Goal: Task Accomplishment & Management: Use online tool/utility

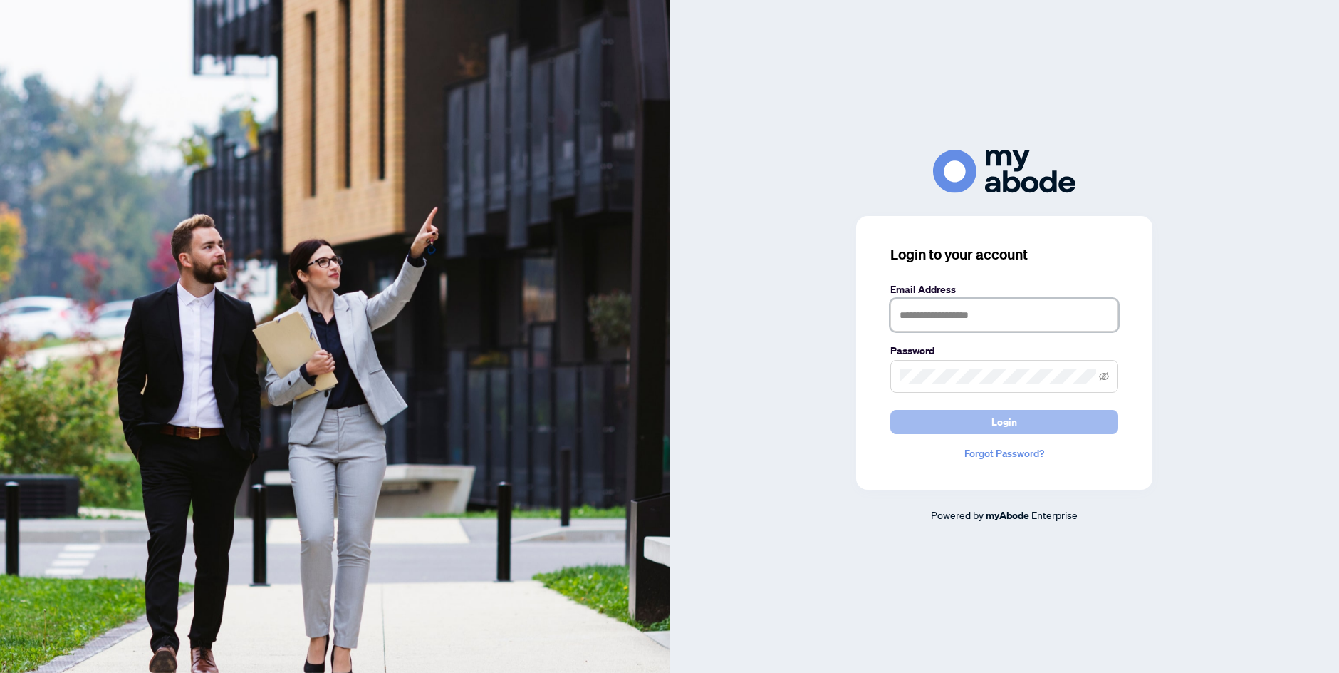
type input "**********"
click at [1007, 425] on span "Login" at bounding box center [1005, 421] width 26 height 23
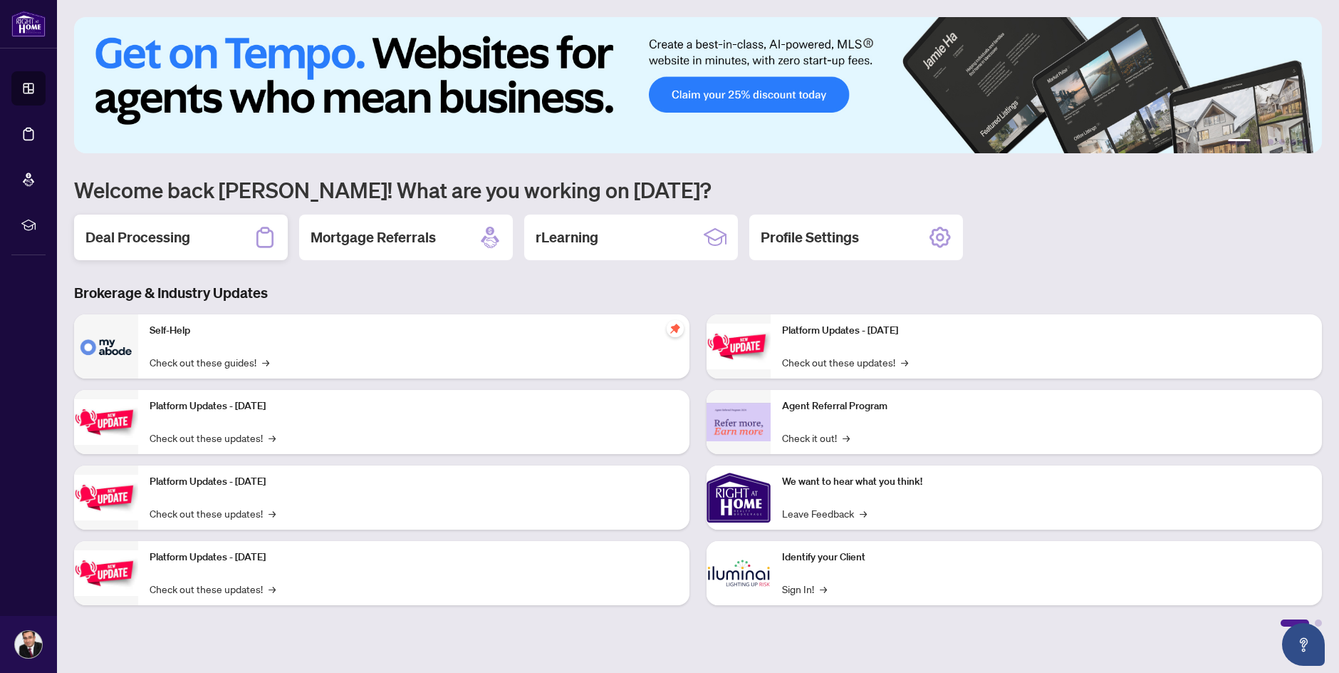
click at [199, 249] on div "Deal Processing" at bounding box center [181, 237] width 214 height 46
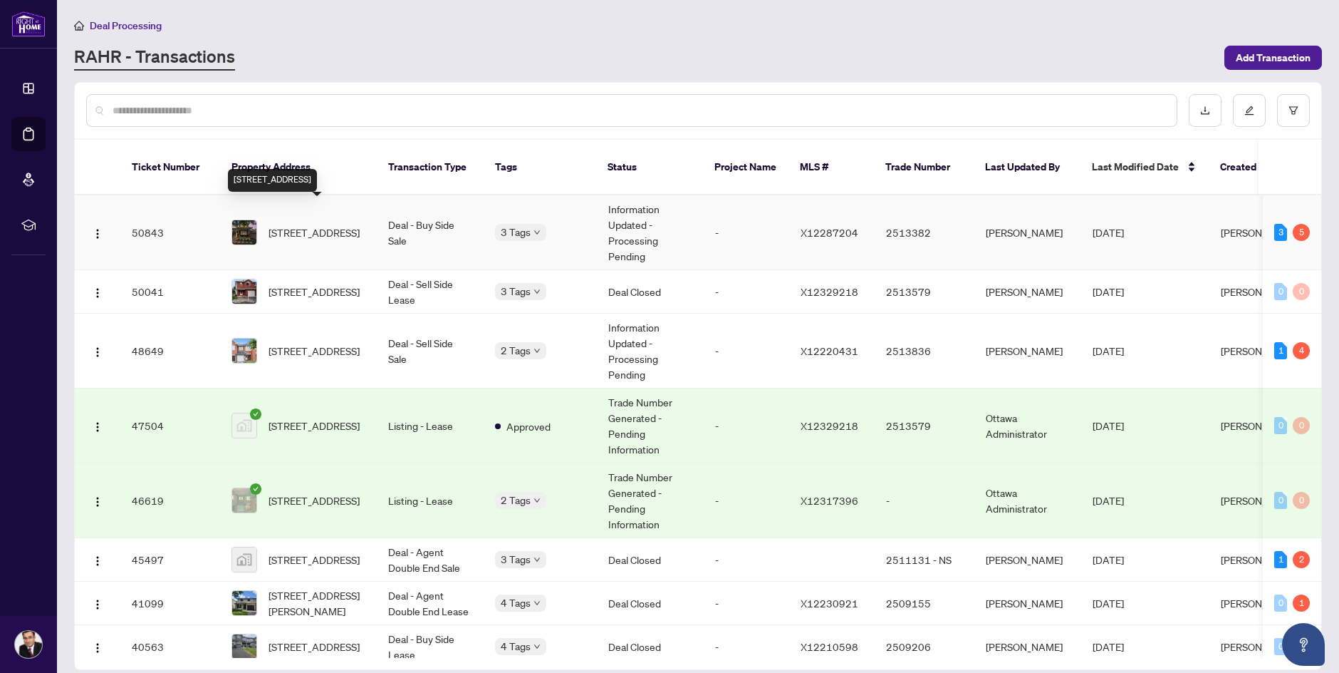
click at [278, 224] on span "[STREET_ADDRESS]" at bounding box center [314, 232] width 91 height 16
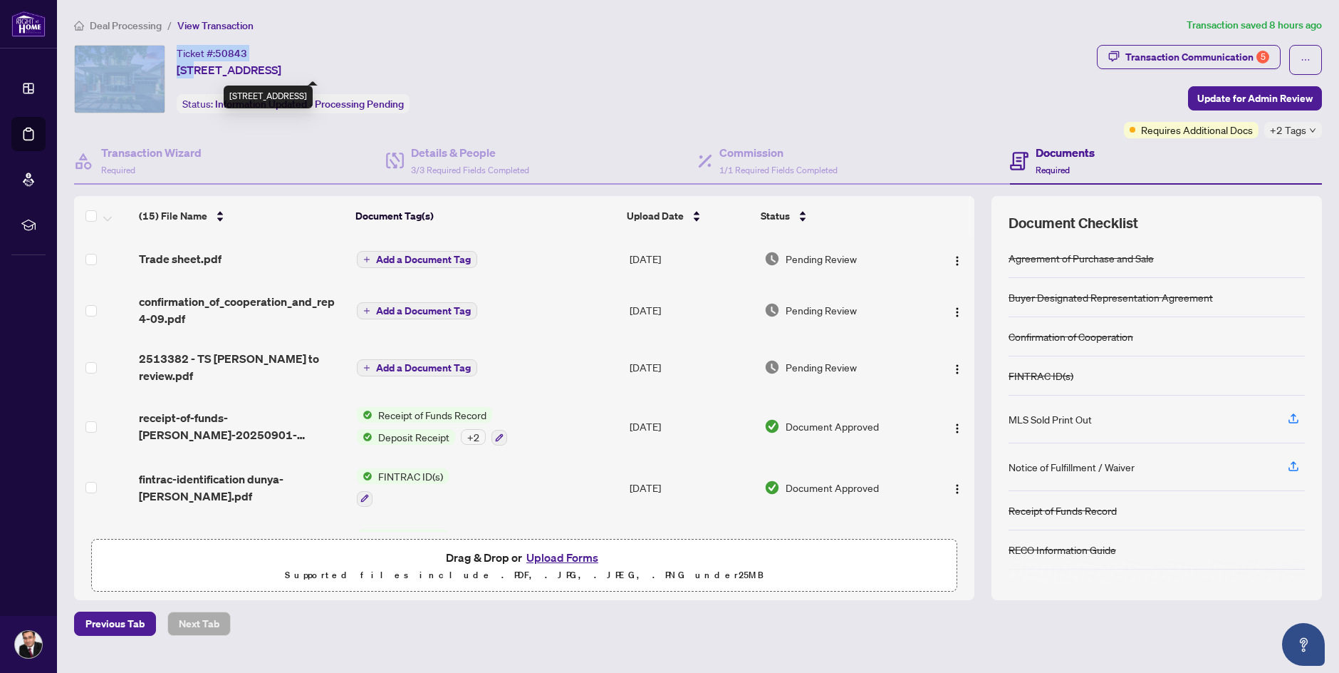
drag, startPoint x: 170, startPoint y: 71, endPoint x: 196, endPoint y: 74, distance: 26.6
click at [196, 74] on div "Ticket #: 50843 [STREET_ADDRESS] Status: Information Updated - Processing Pendi…" at bounding box center [582, 79] width 1017 height 68
click at [175, 79] on div "Ticket #: 50843 [STREET_ADDRESS] Status: Information Updated - Processing Pendi…" at bounding box center [582, 79] width 1017 height 68
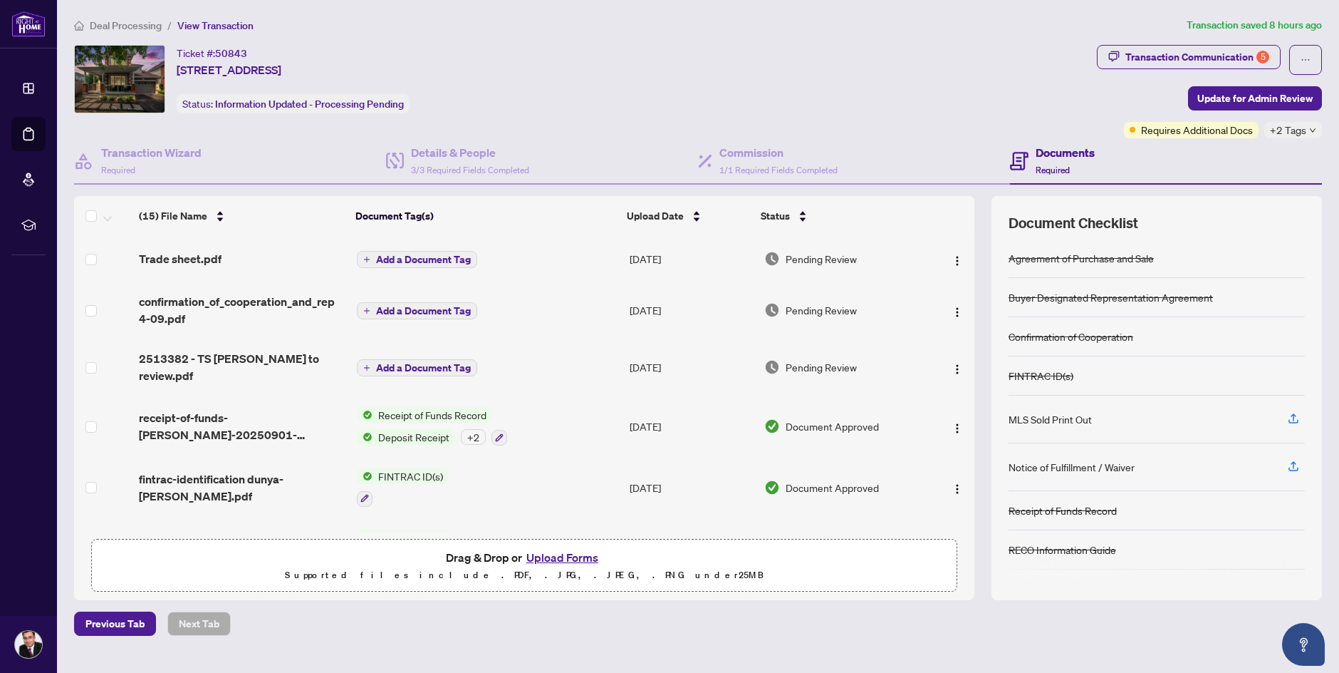
drag, startPoint x: 178, startPoint y: 71, endPoint x: 274, endPoint y: 81, distance: 96.0
click at [274, 81] on div "Ticket #: 50843 [STREET_ADDRESS] Status: Information Updated - Processing Pendi…" at bounding box center [293, 79] width 233 height 68
copy span "[STREET_ADDRESS]"
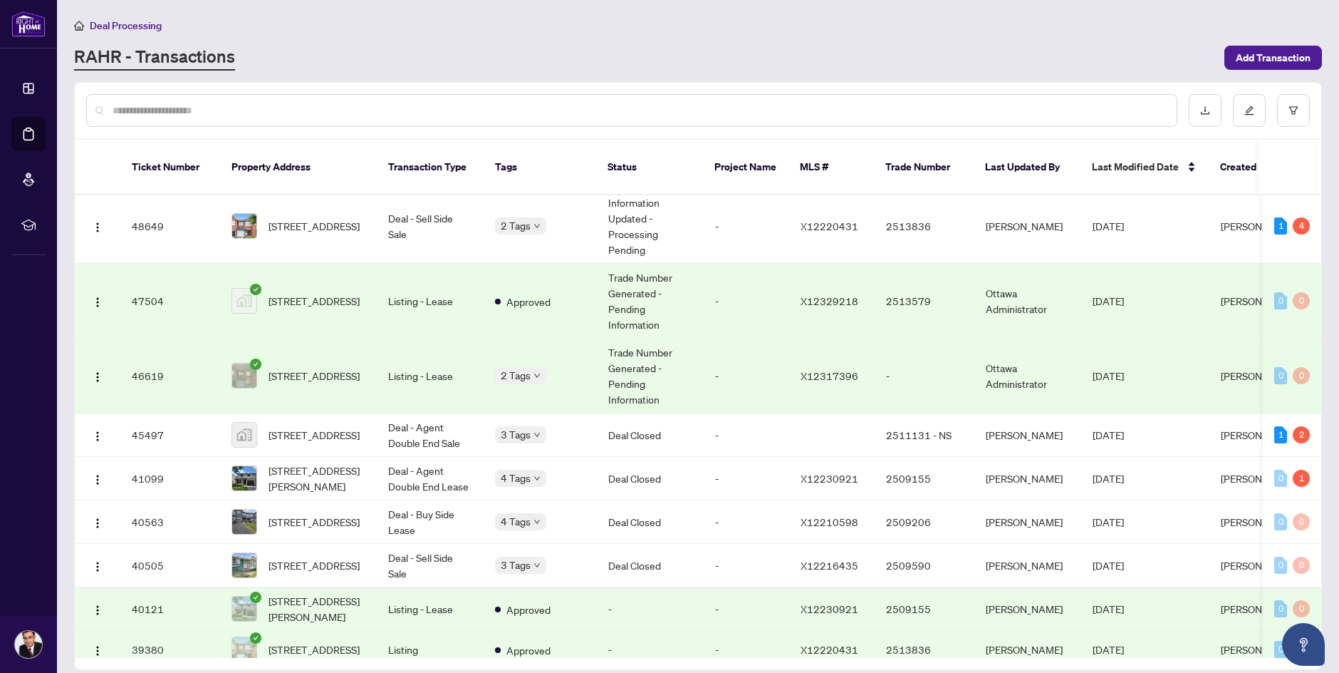
scroll to position [142, 0]
